Goal: Information Seeking & Learning: Check status

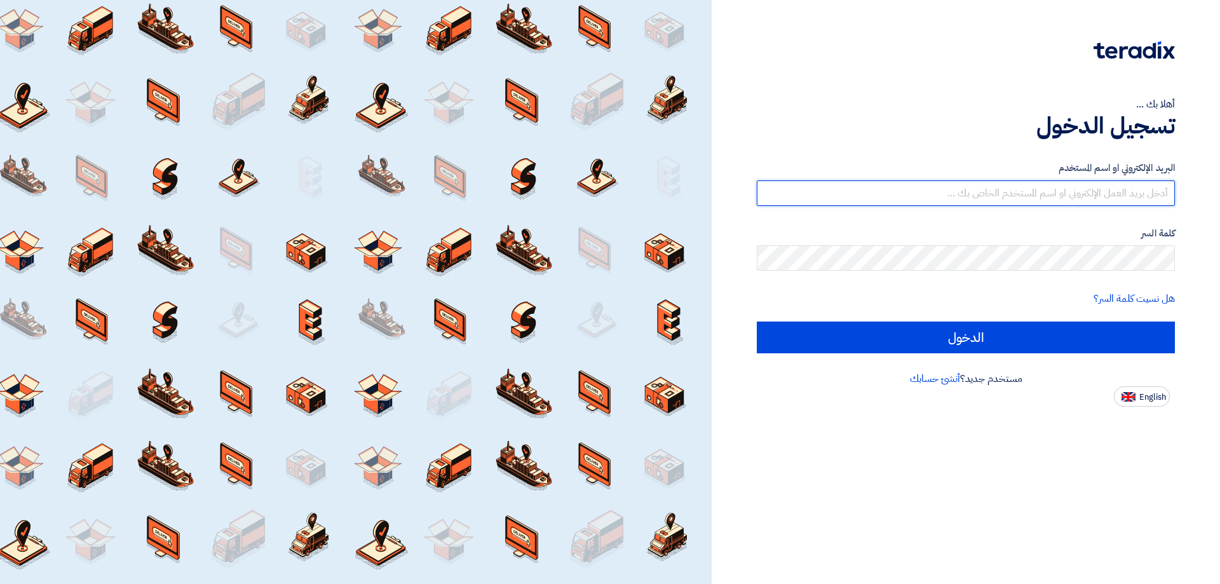
click at [1117, 194] on input "text" at bounding box center [966, 192] width 418 height 25
type input "[EMAIL_ADDRESS][DOMAIN_NAME]"
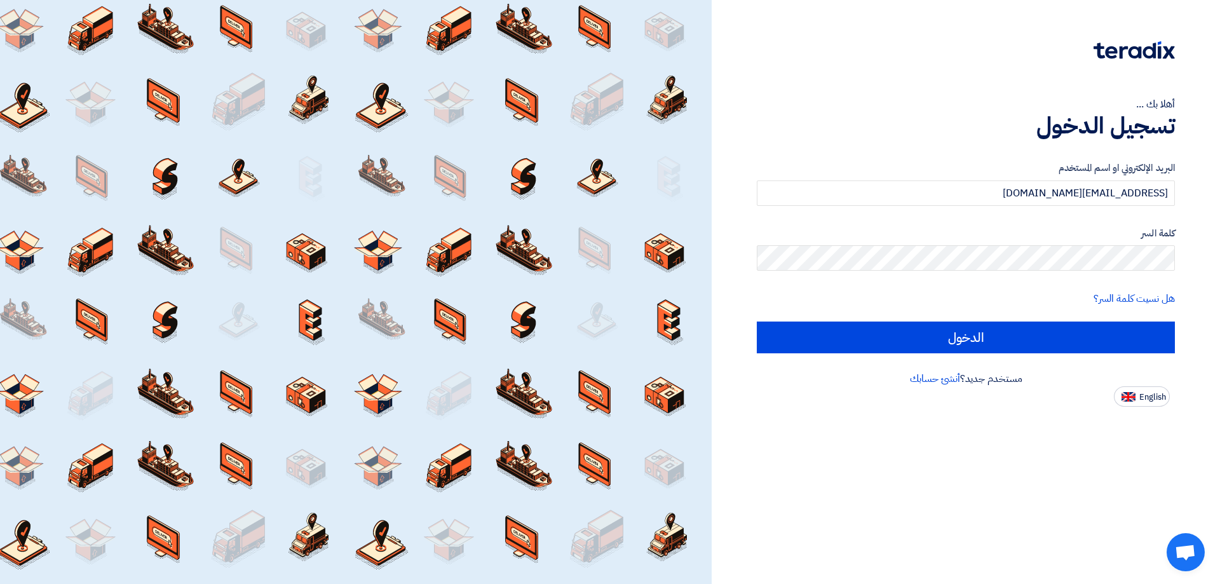
click at [757, 322] on input "الدخول" at bounding box center [966, 338] width 418 height 32
click at [1037, 200] on input "[EMAIL_ADDRESS][DOMAIN_NAME]" at bounding box center [966, 192] width 418 height 25
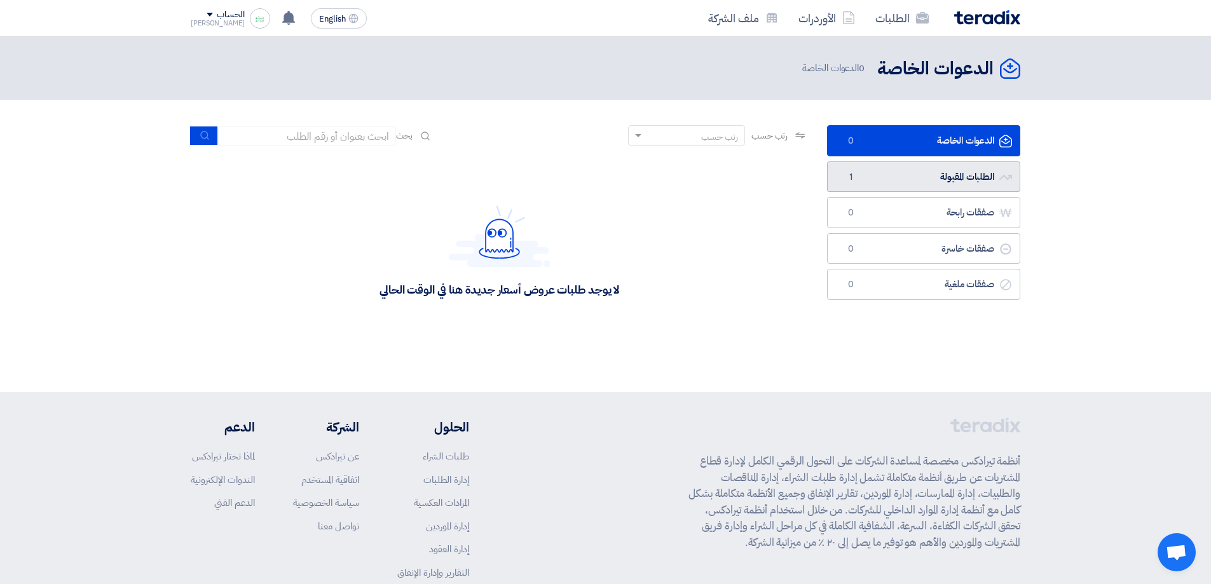
click at [912, 182] on link "الطلبات المقبولة الطلبات المقبولة 1" at bounding box center [923, 176] width 193 height 31
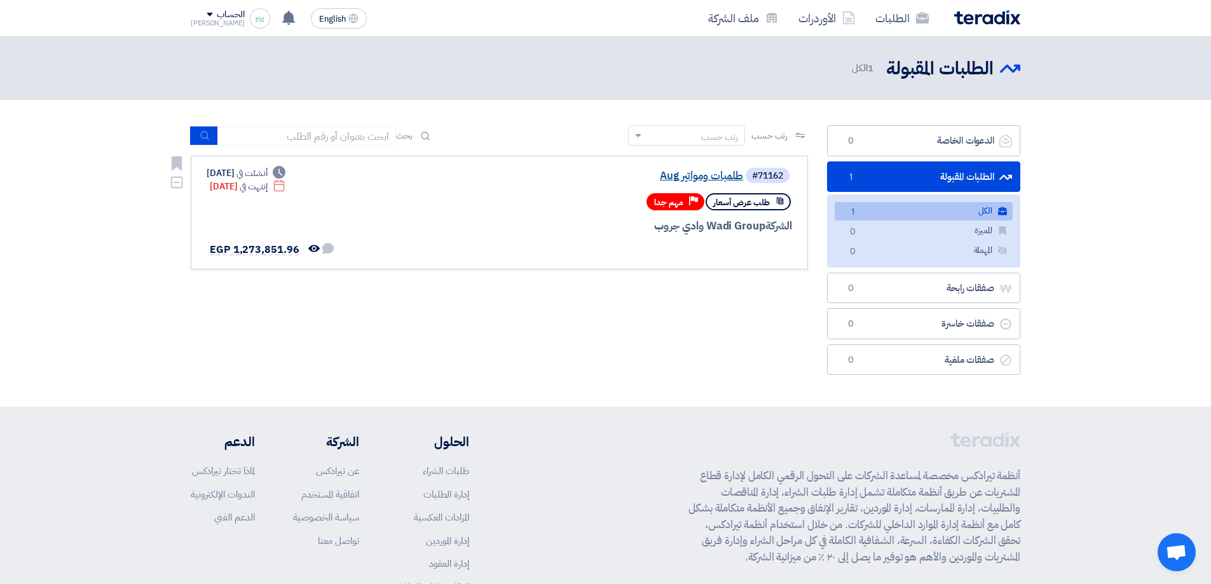
click at [676, 175] on link "طلمبات ومواتير Aug" at bounding box center [616, 175] width 254 height 11
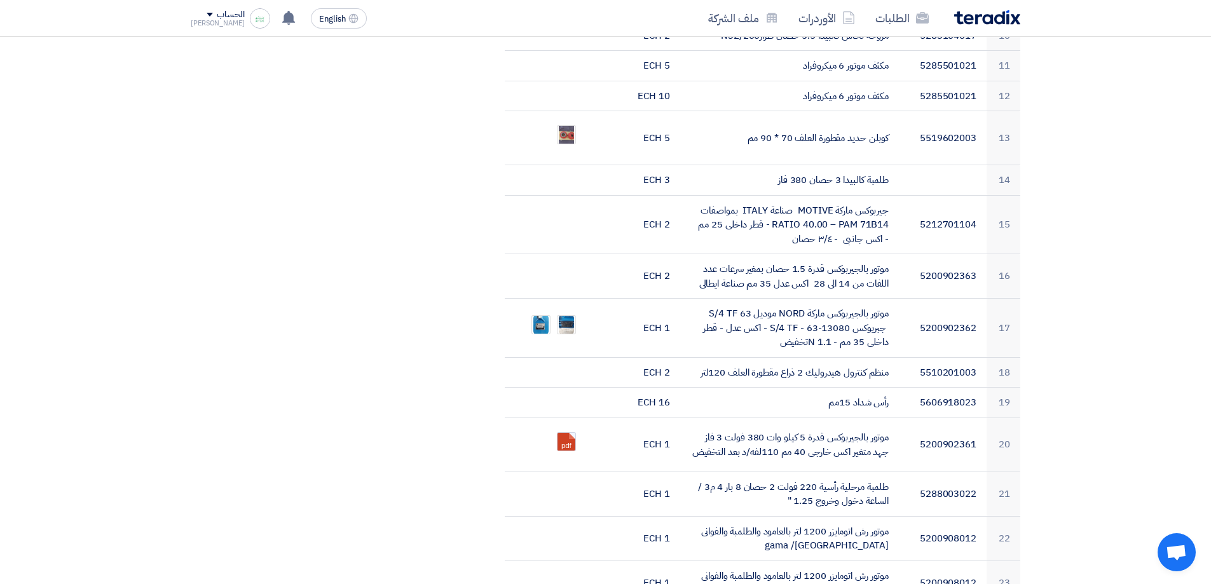
drag, startPoint x: 1064, startPoint y: 214, endPoint x: 1047, endPoint y: 295, distance: 83.1
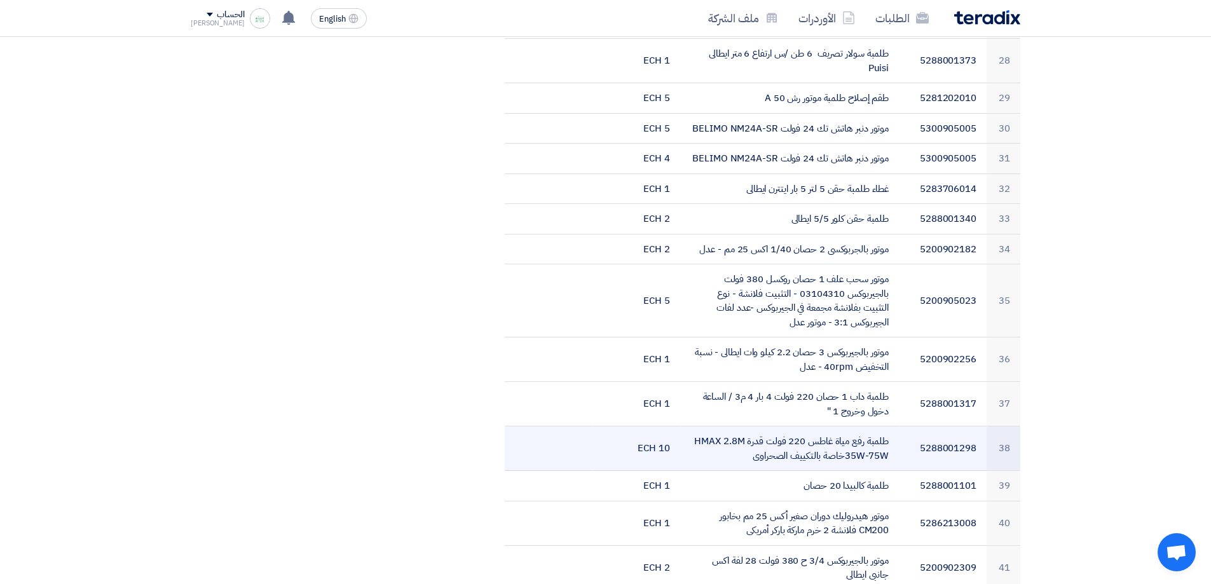
scroll to position [2046, 0]
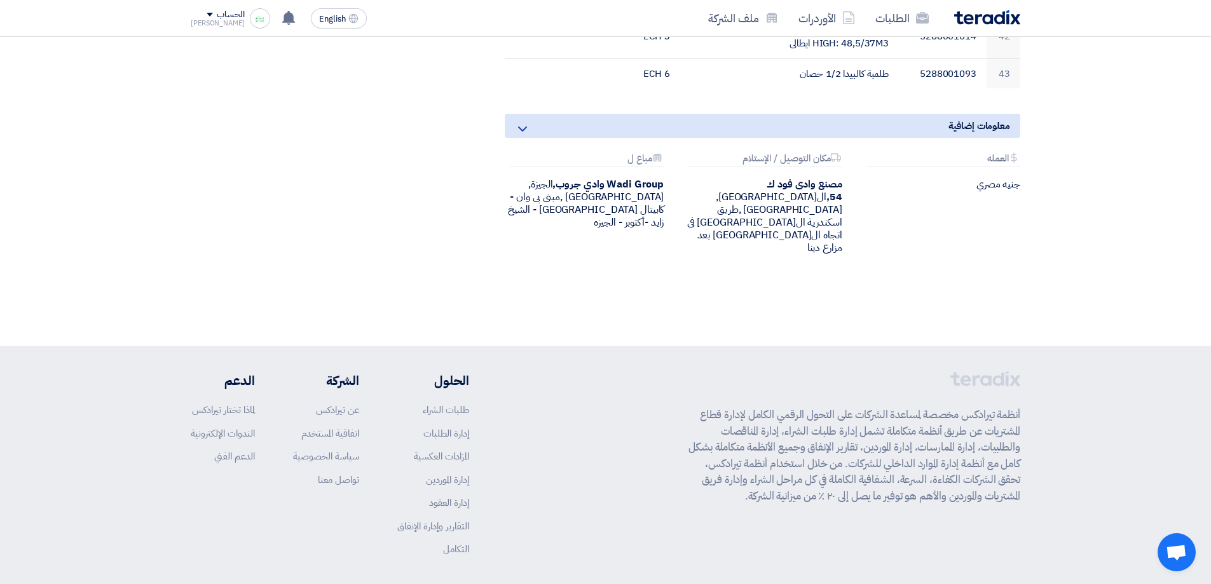
drag, startPoint x: 1041, startPoint y: 257, endPoint x: 1001, endPoint y: 427, distance: 174.2
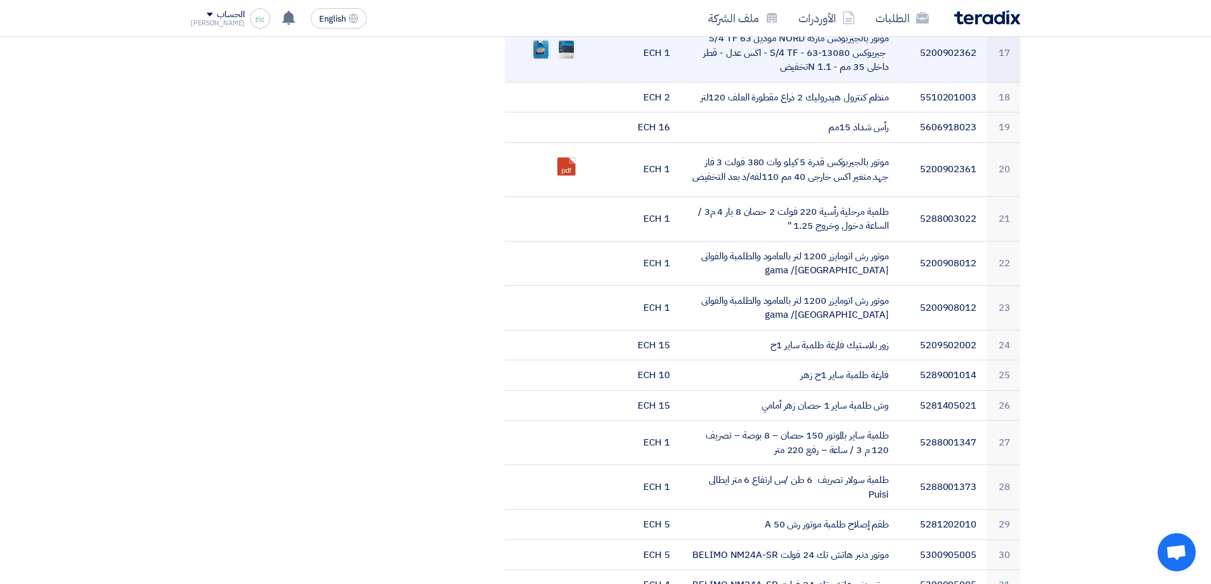
scroll to position [0, 0]
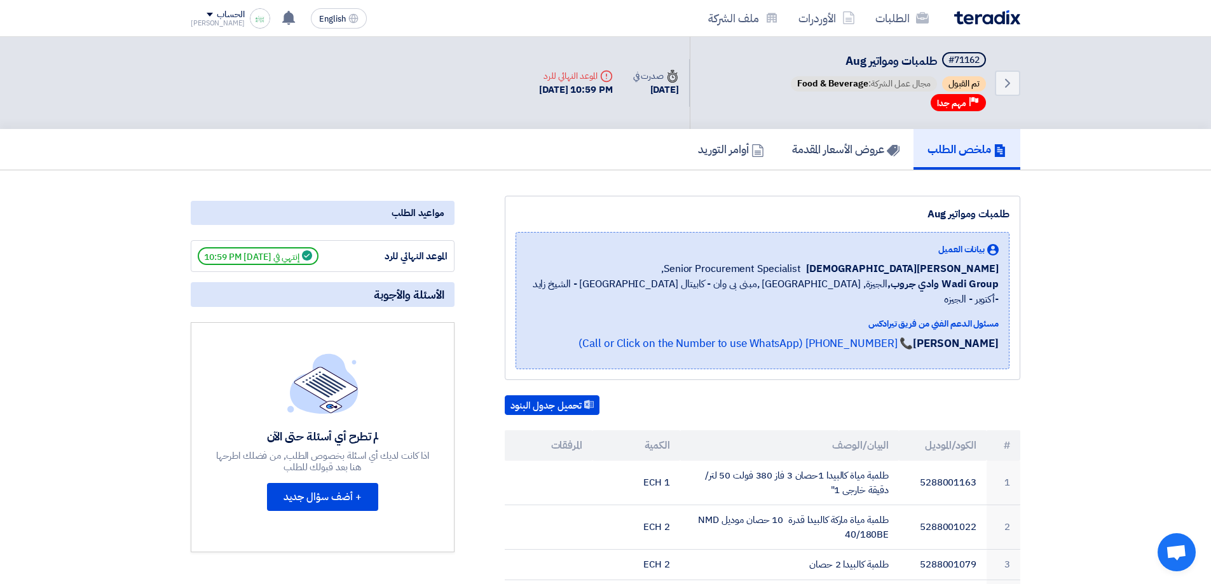
drag, startPoint x: 770, startPoint y: 301, endPoint x: 717, endPoint y: 120, distance: 188.6
click at [883, 157] on link "عروض الأسعار المقدمة" at bounding box center [845, 149] width 135 height 41
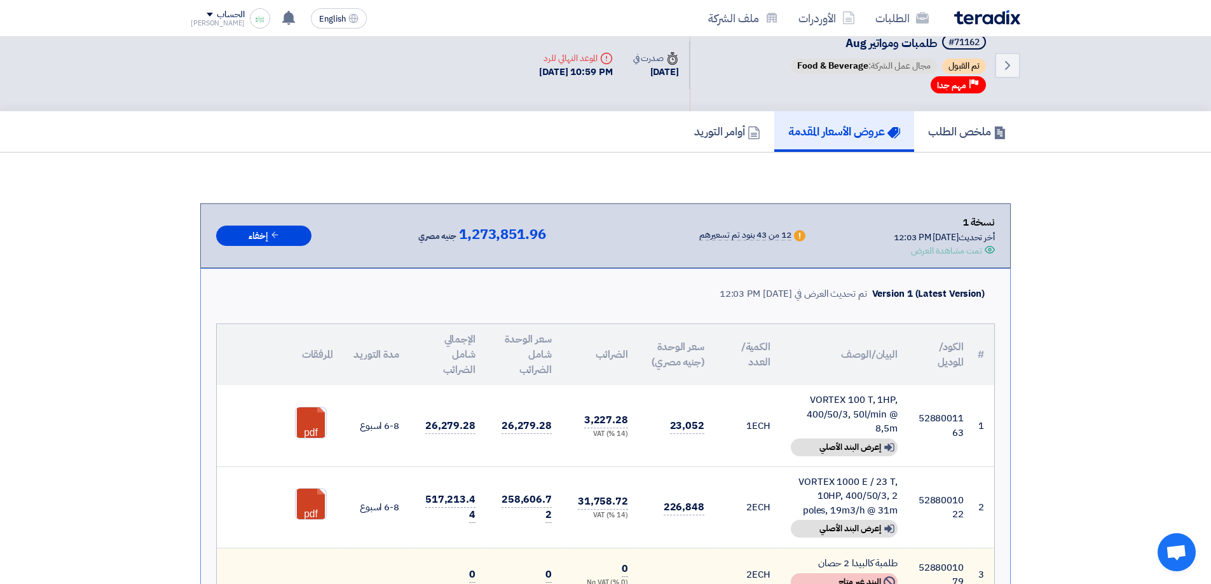
drag, startPoint x: 1031, startPoint y: 199, endPoint x: 1026, endPoint y: 216, distance: 17.9
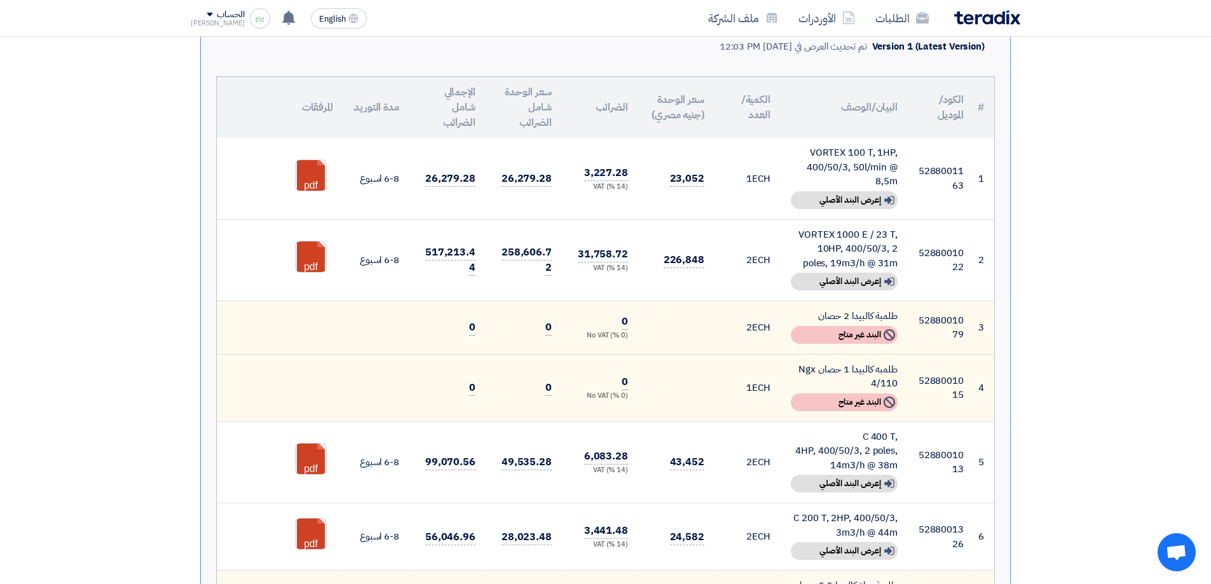
scroll to position [286, 0]
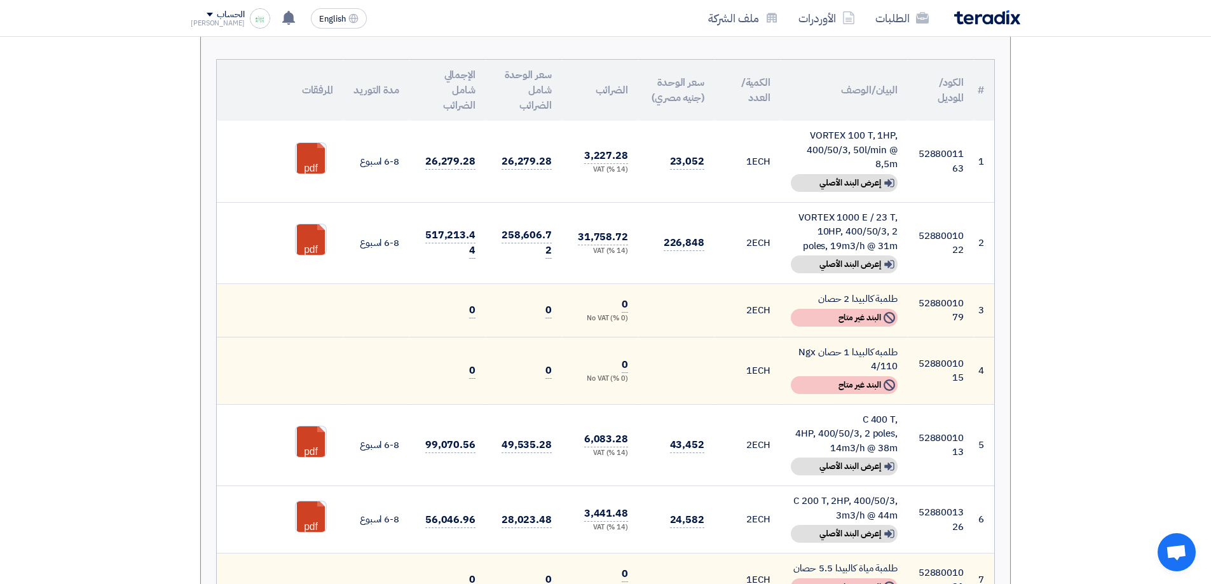
drag, startPoint x: 1097, startPoint y: 197, endPoint x: 1082, endPoint y: 237, distance: 42.8
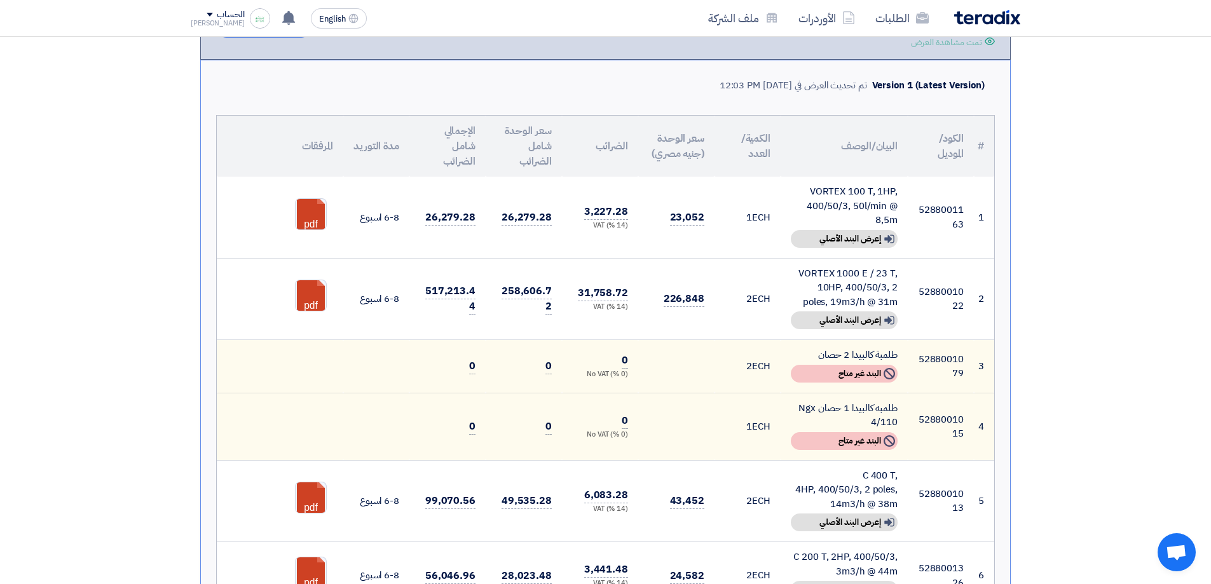
scroll to position [220, 0]
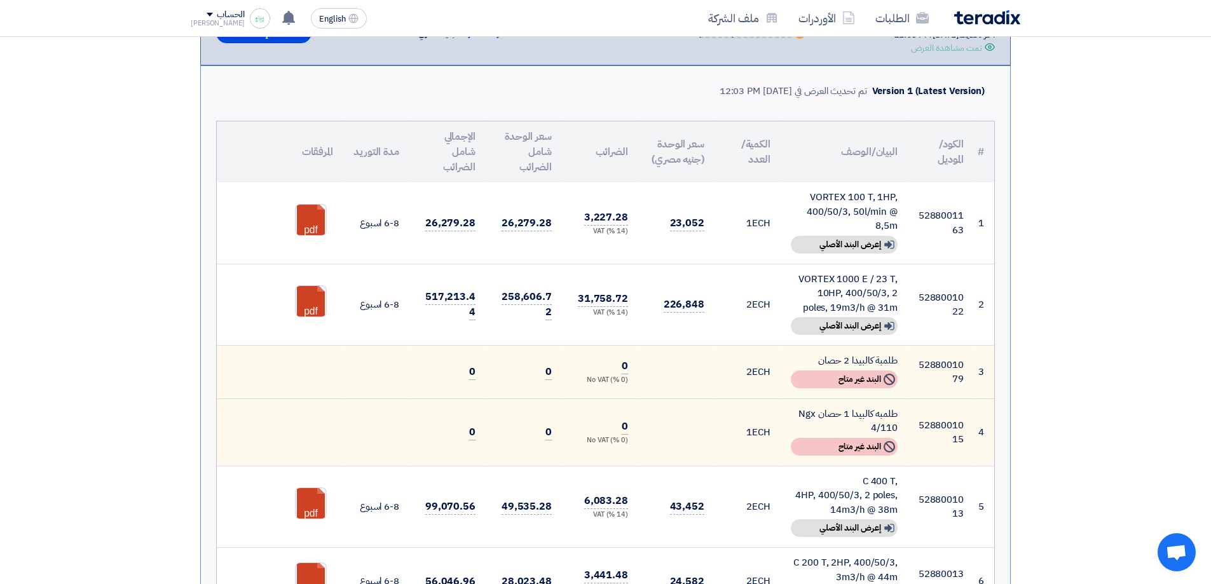
drag, startPoint x: 1043, startPoint y: 156, endPoint x: 1041, endPoint y: 135, distance: 21.6
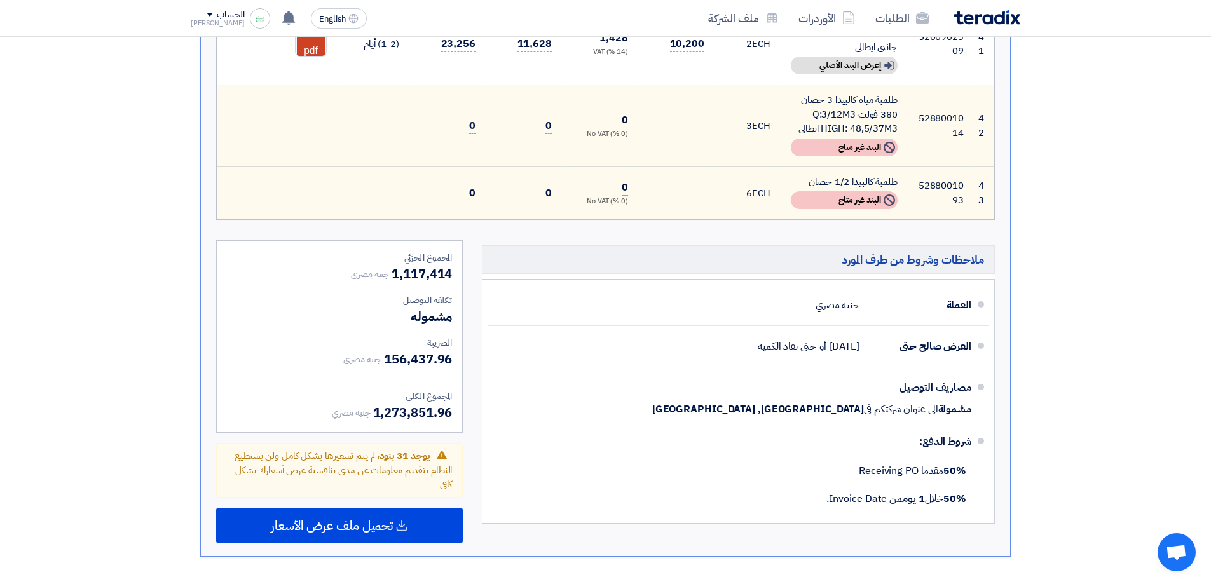
drag, startPoint x: 1015, startPoint y: 113, endPoint x: 989, endPoint y: 180, distance: 72.2
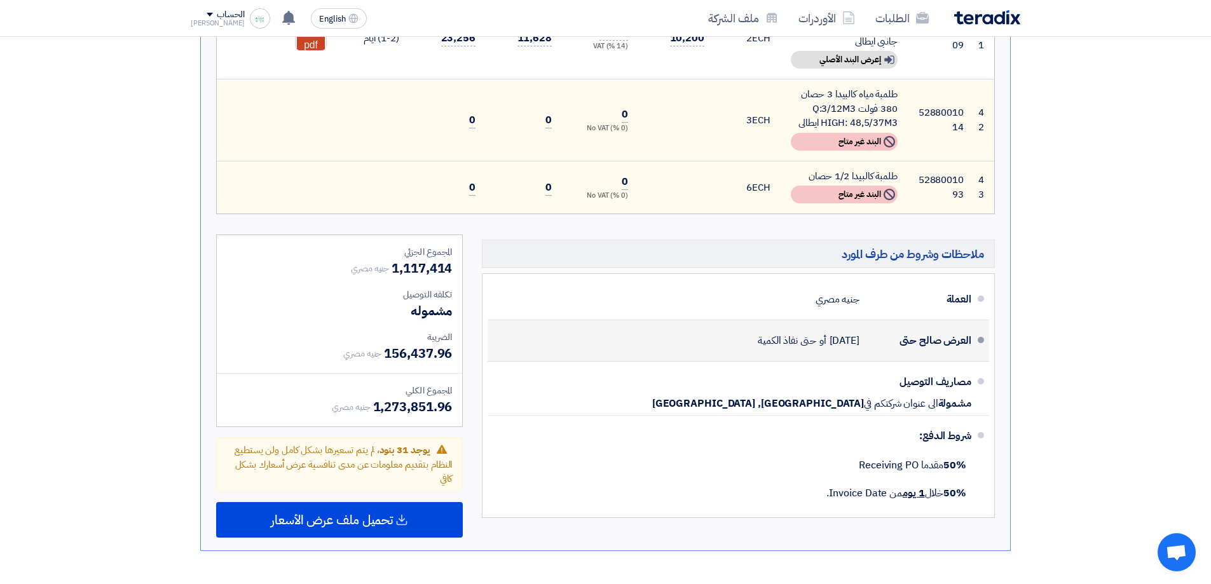
click at [839, 334] on span "[DATE]" at bounding box center [844, 340] width 30 height 13
click at [787, 334] on span "حتى نفاذ الكمية" at bounding box center [786, 340] width 58 height 13
click at [757, 334] on span "حتى نفاذ الكمية" at bounding box center [786, 340] width 58 height 13
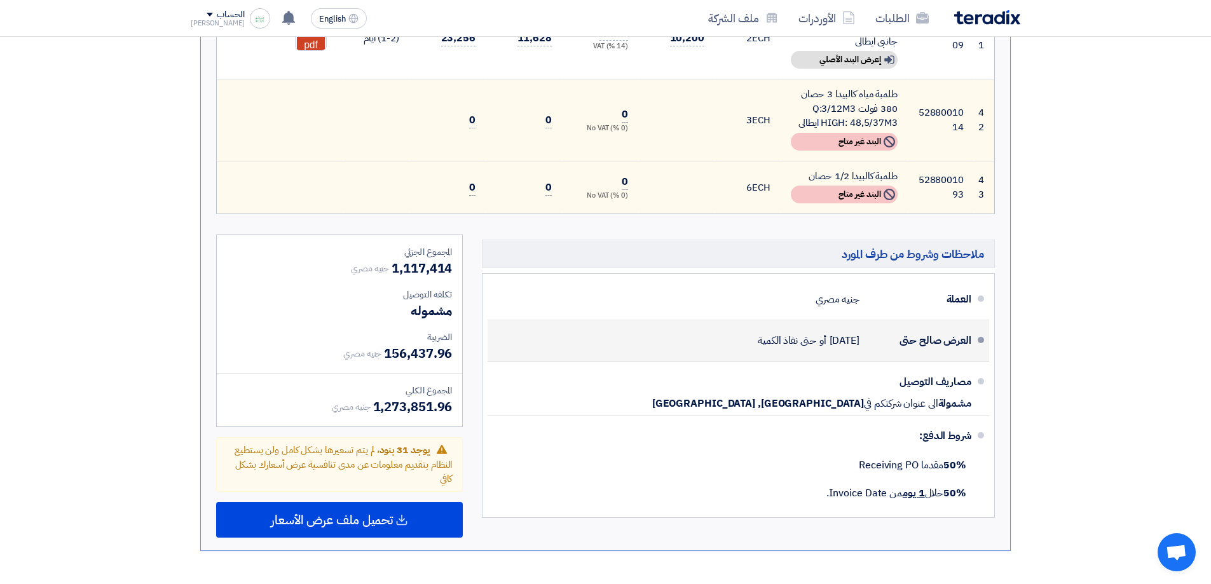
click at [757, 334] on span "حتى نفاذ الكمية" at bounding box center [786, 340] width 58 height 13
click at [702, 325] on div "العرض صالح حتى [DATE] أو حتى نفاذ الكمية" at bounding box center [734, 340] width 473 height 31
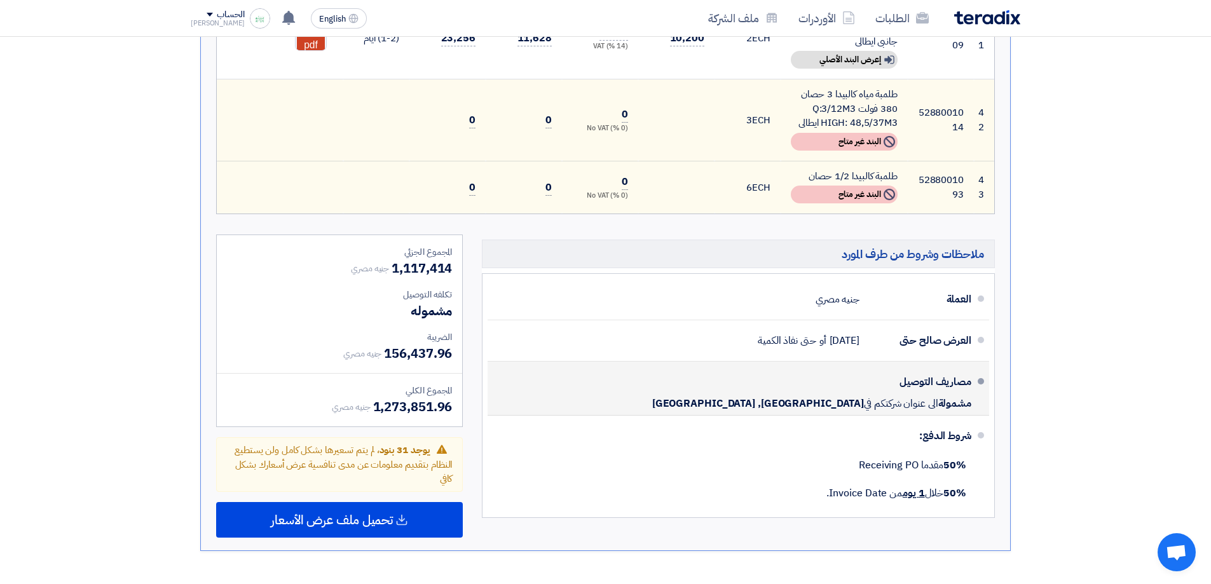
drag, startPoint x: 752, startPoint y: 314, endPoint x: 757, endPoint y: 320, distance: 8.1
click at [757, 367] on div "مصاريف التوصيل مشمولة الى عنوان شركتكم في [GEOGRAPHIC_DATA], [GEOGRAPHIC_DATA]" at bounding box center [734, 388] width 473 height 43
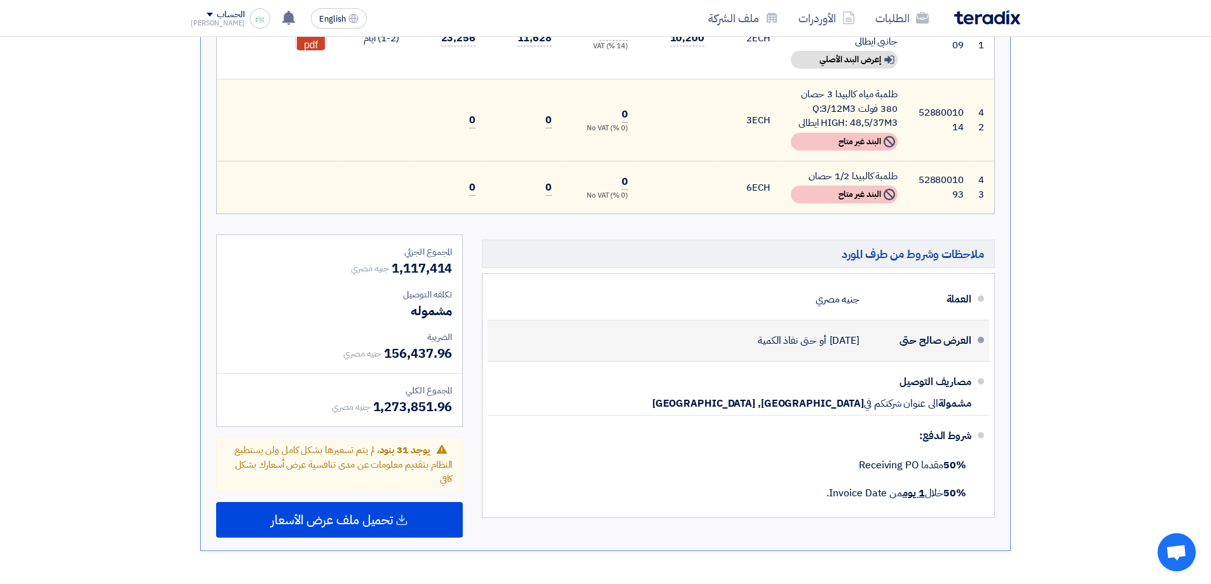
click at [831, 334] on span "[DATE]" at bounding box center [844, 340] width 30 height 13
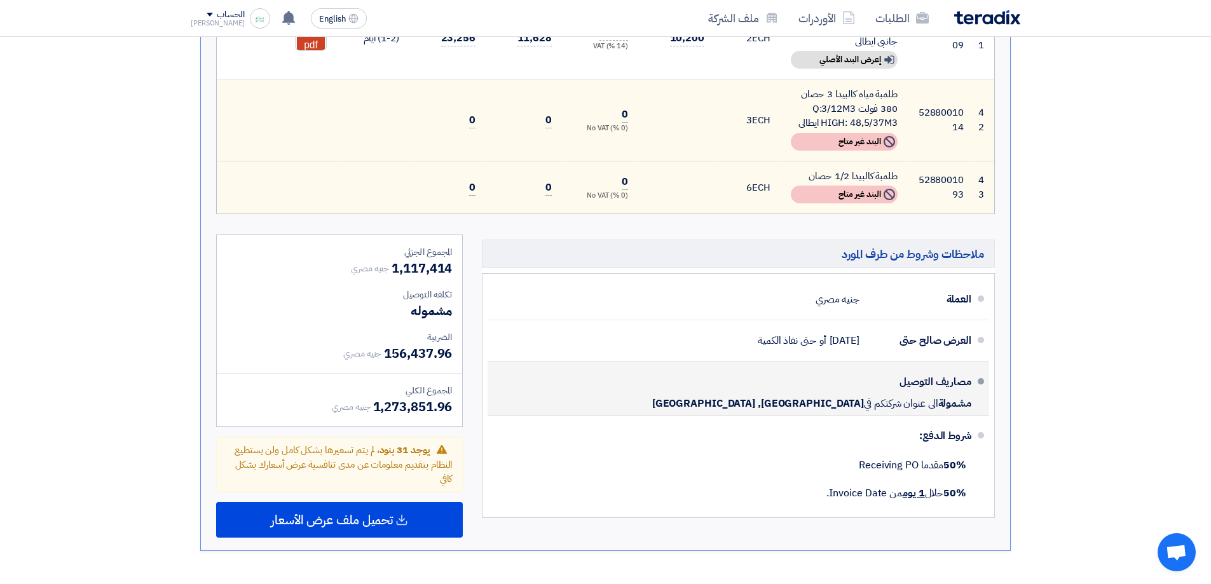
click at [844, 367] on div "مصاريف التوصيل مشمولة الى عنوان شركتكم في [GEOGRAPHIC_DATA], [GEOGRAPHIC_DATA]" at bounding box center [734, 388] width 473 height 43
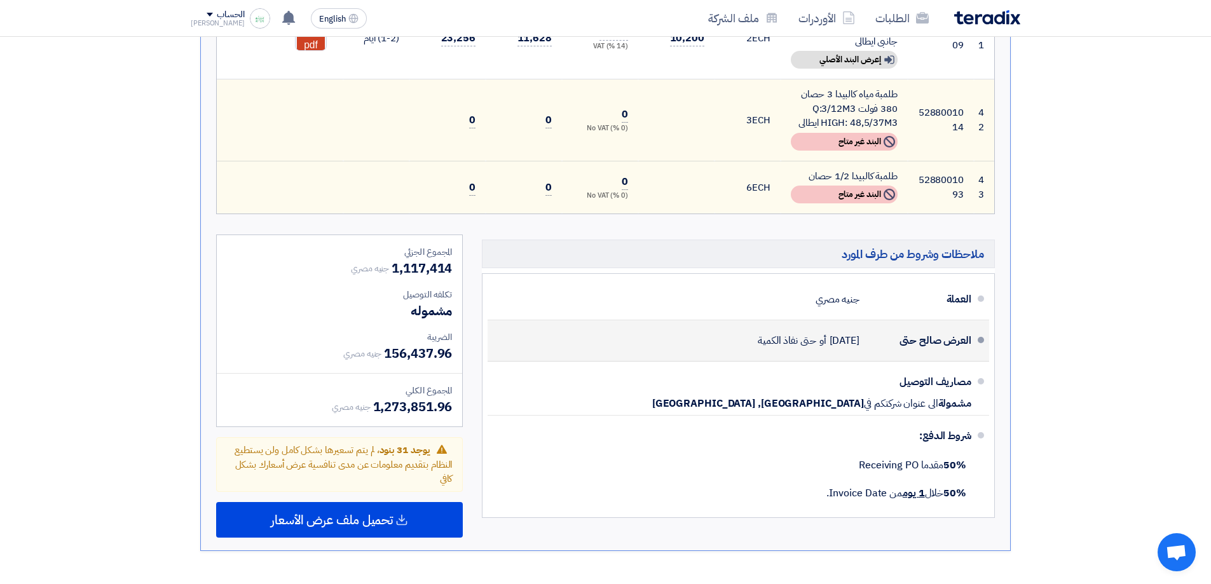
click at [824, 325] on div "العرض صالح حتى [DATE] أو حتى نفاذ الكمية" at bounding box center [734, 340] width 473 height 31
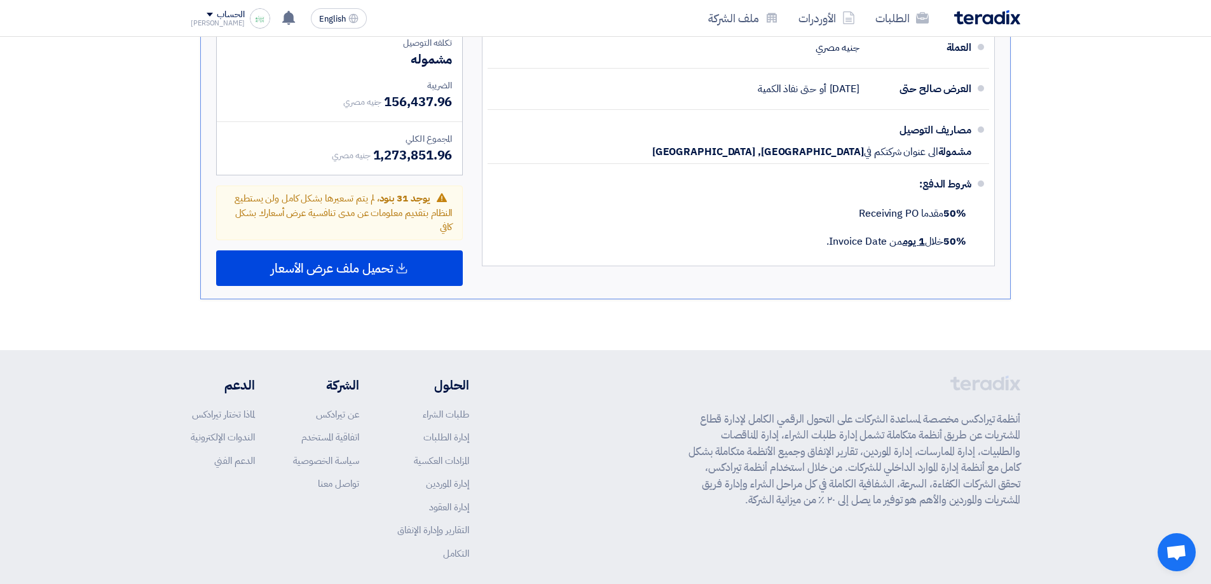
drag, startPoint x: 1038, startPoint y: 410, endPoint x: 1031, endPoint y: 489, distance: 79.8
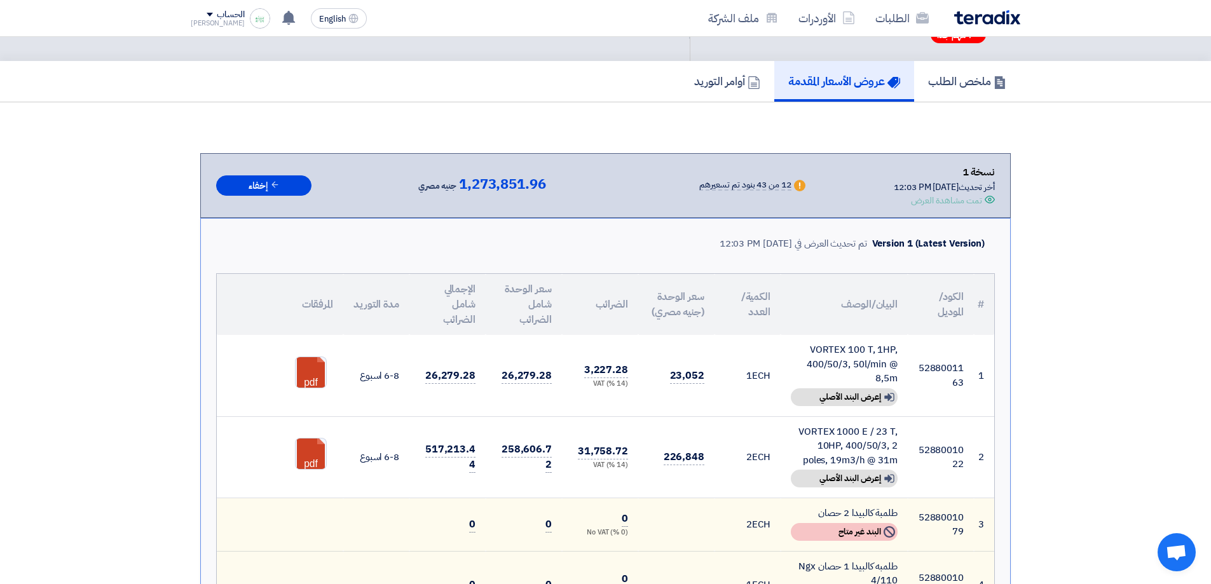
scroll to position [0, 0]
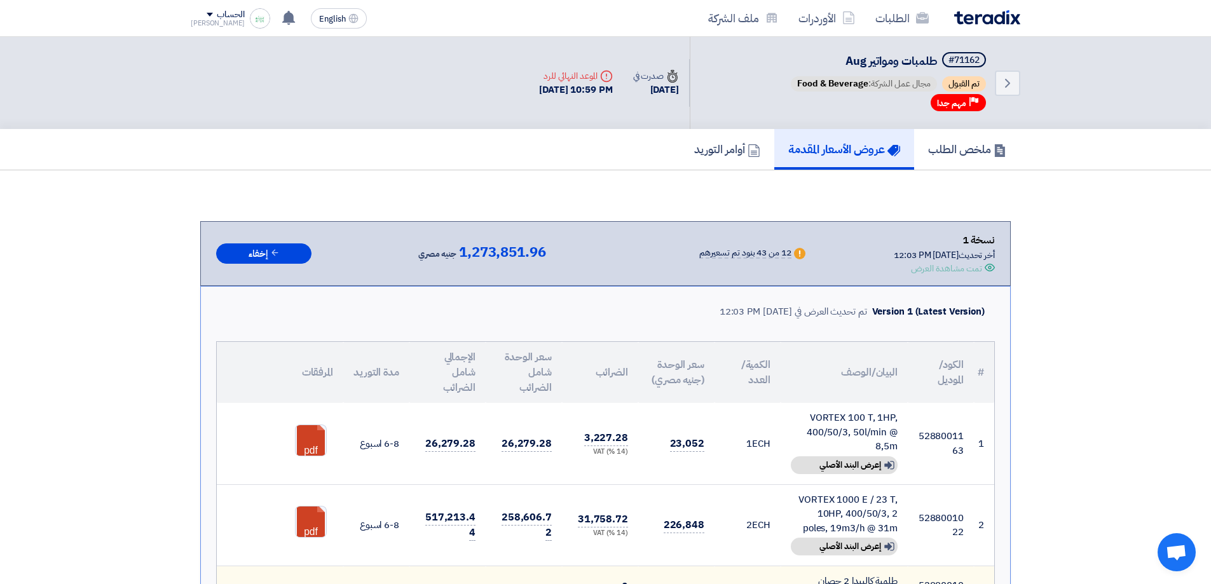
drag, startPoint x: 1034, startPoint y: 469, endPoint x: 1054, endPoint y: 407, distance: 64.5
click at [208, 23] on div "[PERSON_NAME]" at bounding box center [218, 23] width 54 height 7
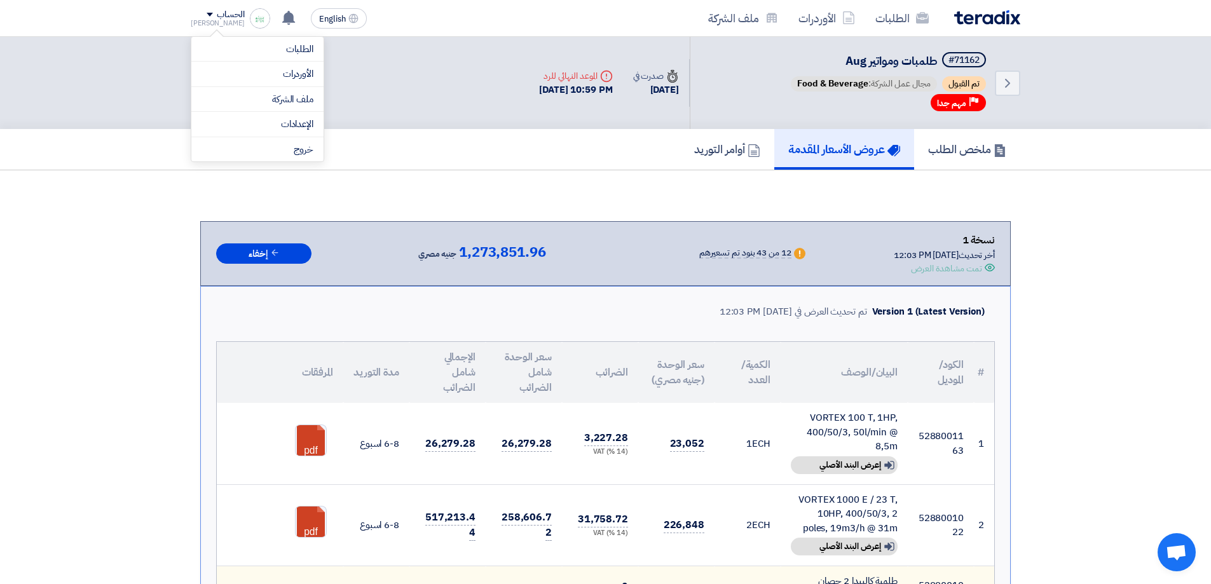
click at [300, 132] on li "الإعدادات" at bounding box center [257, 124] width 132 height 25
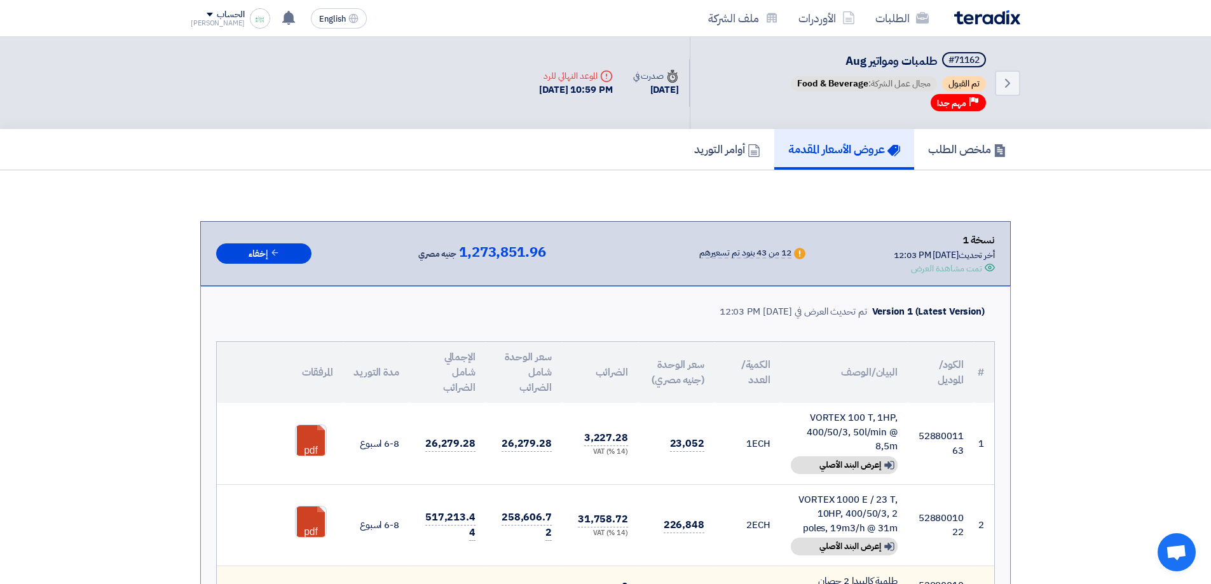
click at [217, 15] on div "الحساب" at bounding box center [230, 15] width 27 height 11
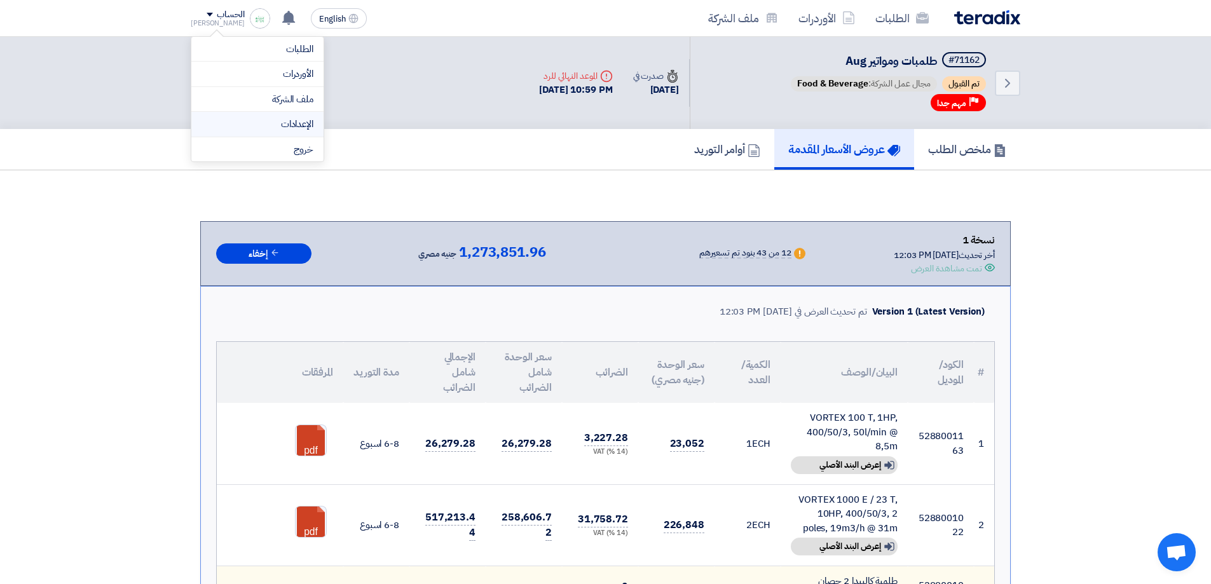
click at [286, 116] on li "الإعدادات" at bounding box center [257, 124] width 132 height 25
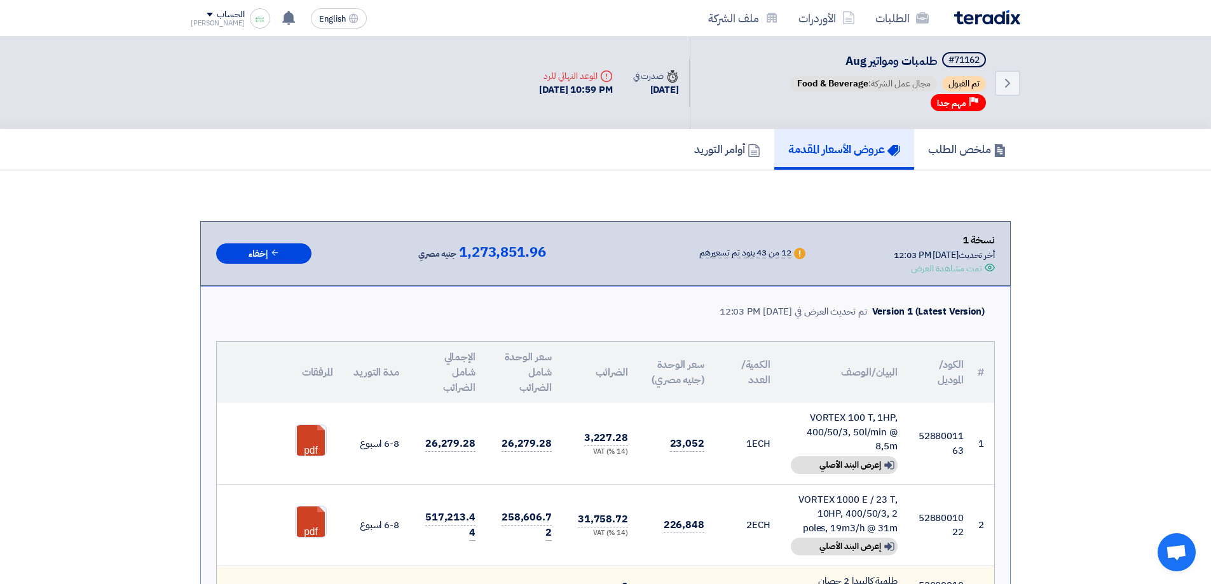
click at [697, 155] on h5 "أوامر التوريد" at bounding box center [727, 149] width 66 height 15
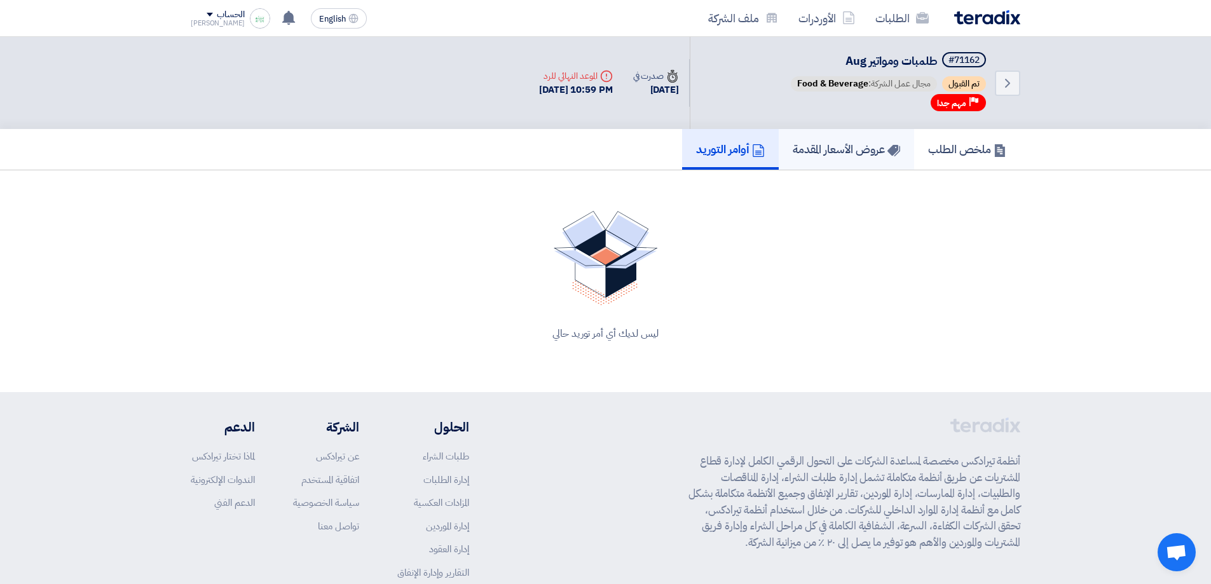
click at [840, 151] on h5 "عروض الأسعار المقدمة" at bounding box center [845, 149] width 107 height 15
